Goal: Task Accomplishment & Management: Complete application form

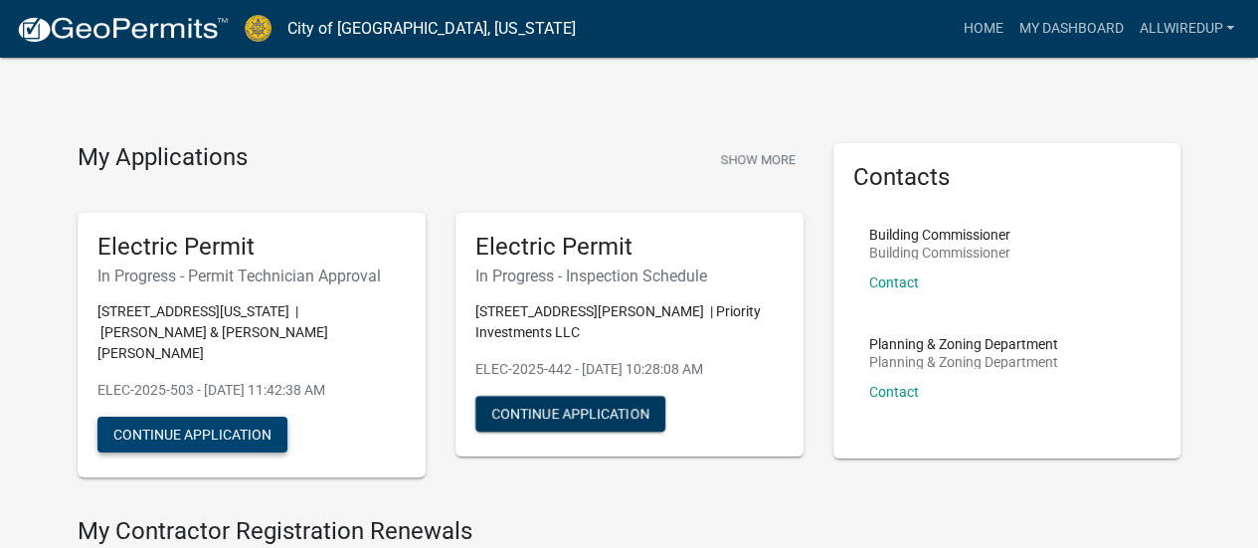
click at [177, 417] on button "Continue Application" at bounding box center [192, 435] width 190 height 36
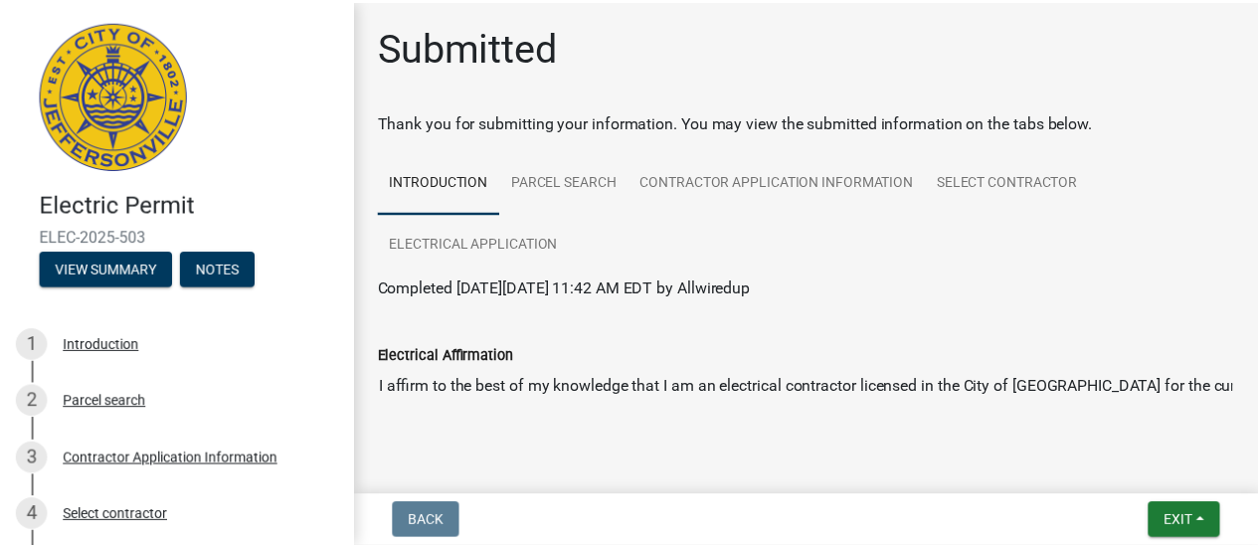
scroll to position [36, 0]
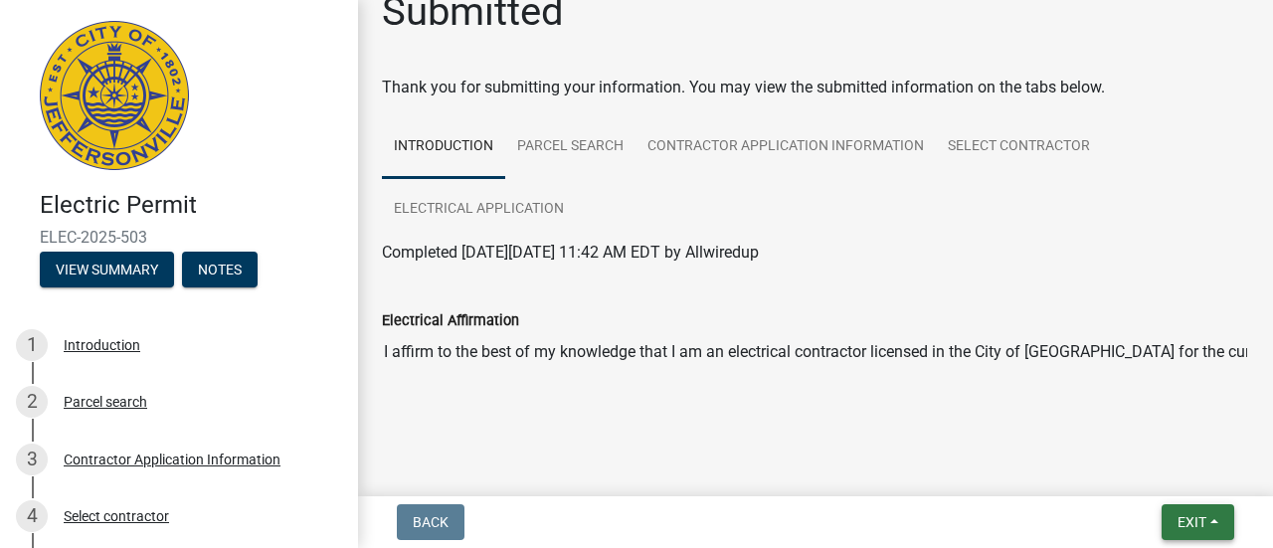
click at [1189, 515] on span "Exit" at bounding box center [1191, 522] width 29 height 16
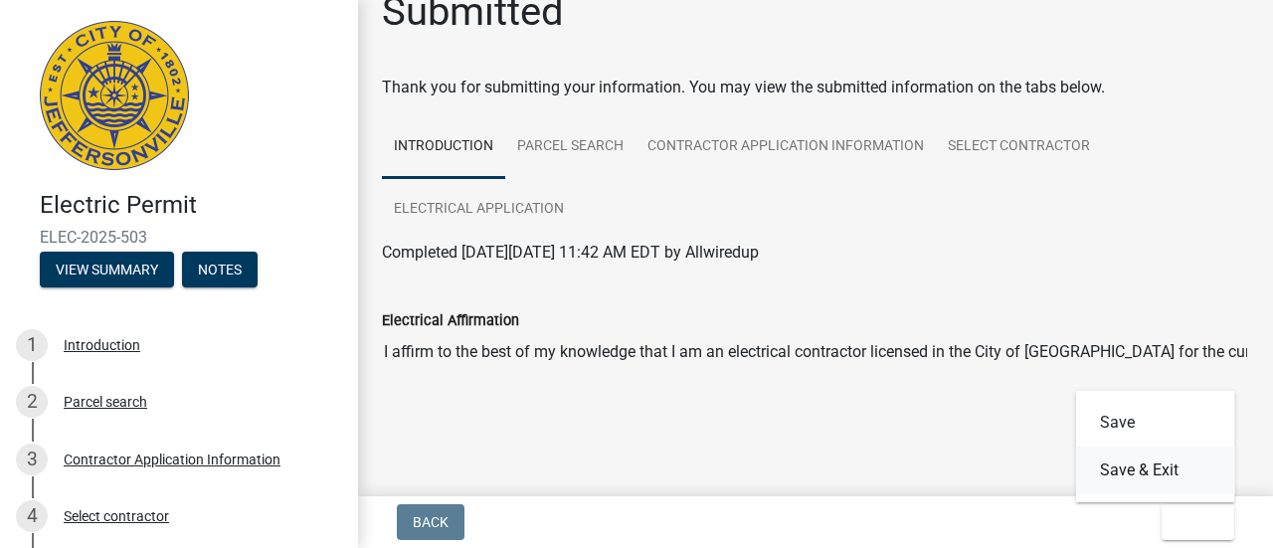
click at [1162, 471] on button "Save & Exit" at bounding box center [1155, 470] width 159 height 48
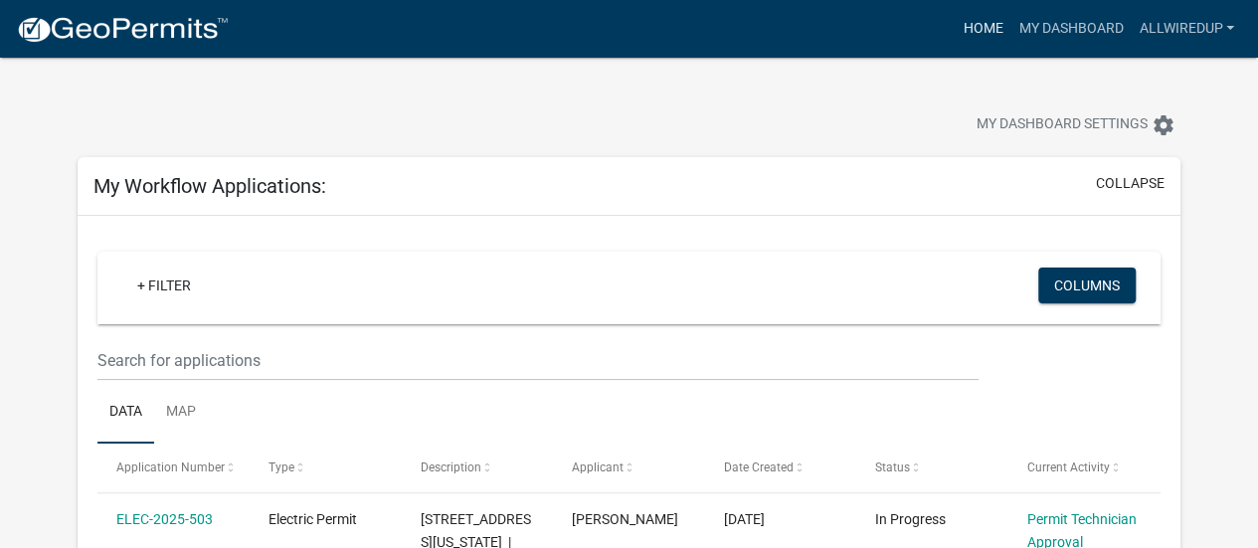
click at [969, 21] on link "Home" at bounding box center [983, 29] width 56 height 38
